Goal: Task Accomplishment & Management: Manage account settings

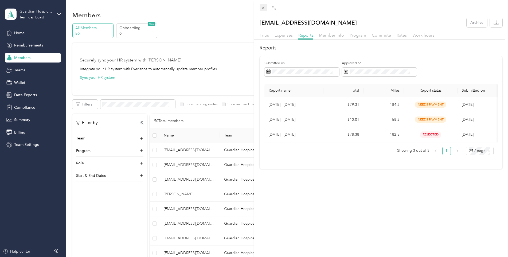
scroll to position [294, 0]
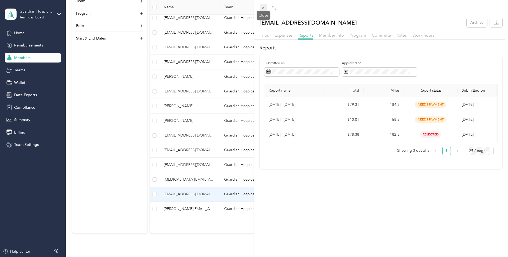
click at [264, 10] on icon at bounding box center [263, 8] width 5 height 5
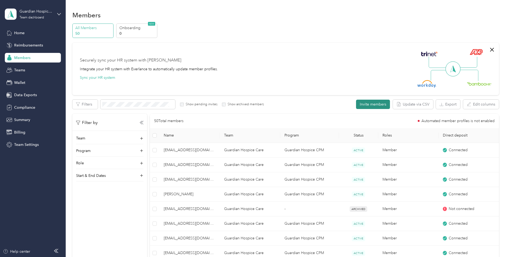
click at [374, 103] on button "Invite members" at bounding box center [373, 104] width 34 height 9
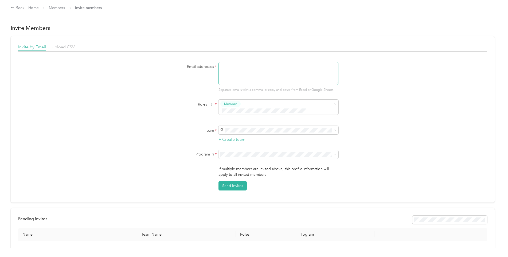
click at [228, 74] on textarea at bounding box center [279, 73] width 120 height 23
paste textarea "[EMAIL_ADDRESS][DOMAIN_NAME]"
type textarea "[EMAIL_ADDRESS][DOMAIN_NAME]"
click at [236, 134] on div "Guardian Hospice Care [EMAIL_ADDRESS][DOMAIN_NAME] +3 more" at bounding box center [277, 136] width 112 height 12
click at [241, 166] on span "Guardian Hospice CPM (CPM)" at bounding box center [246, 166] width 51 height 5
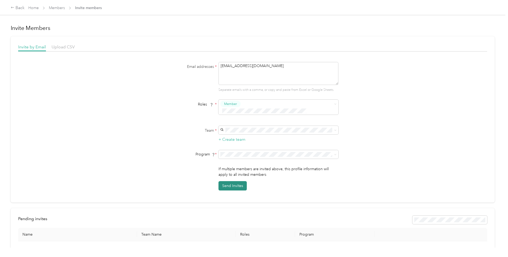
click at [236, 181] on button "Send Invites" at bounding box center [233, 185] width 28 height 9
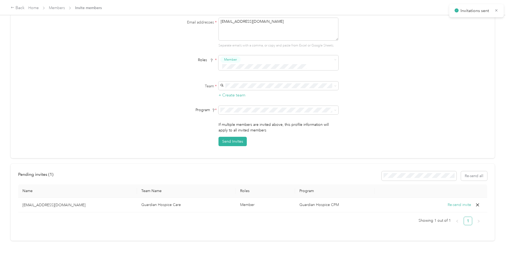
scroll to position [48, 0]
